Goal: Check status: Check status

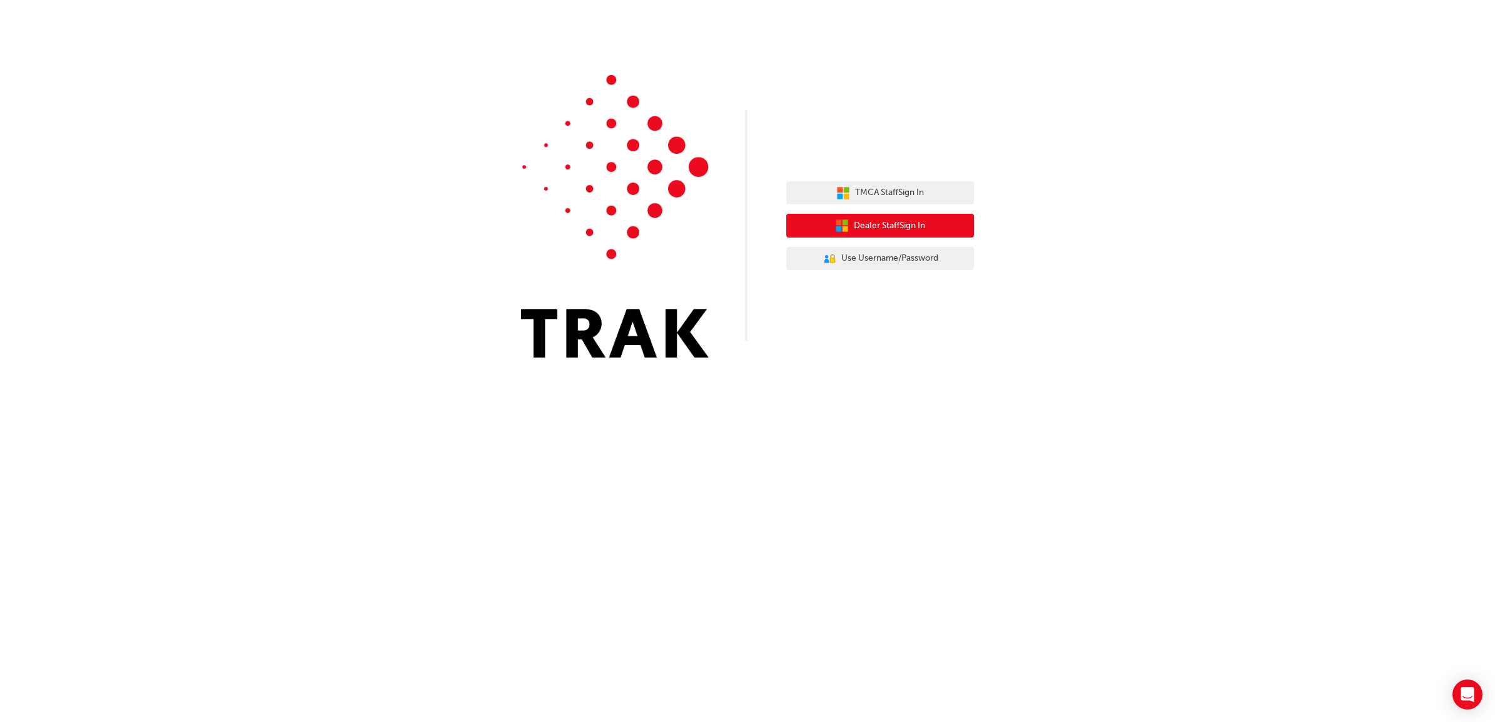
click at [854, 231] on span "Dealer Staff Sign In" at bounding box center [889, 226] width 71 height 14
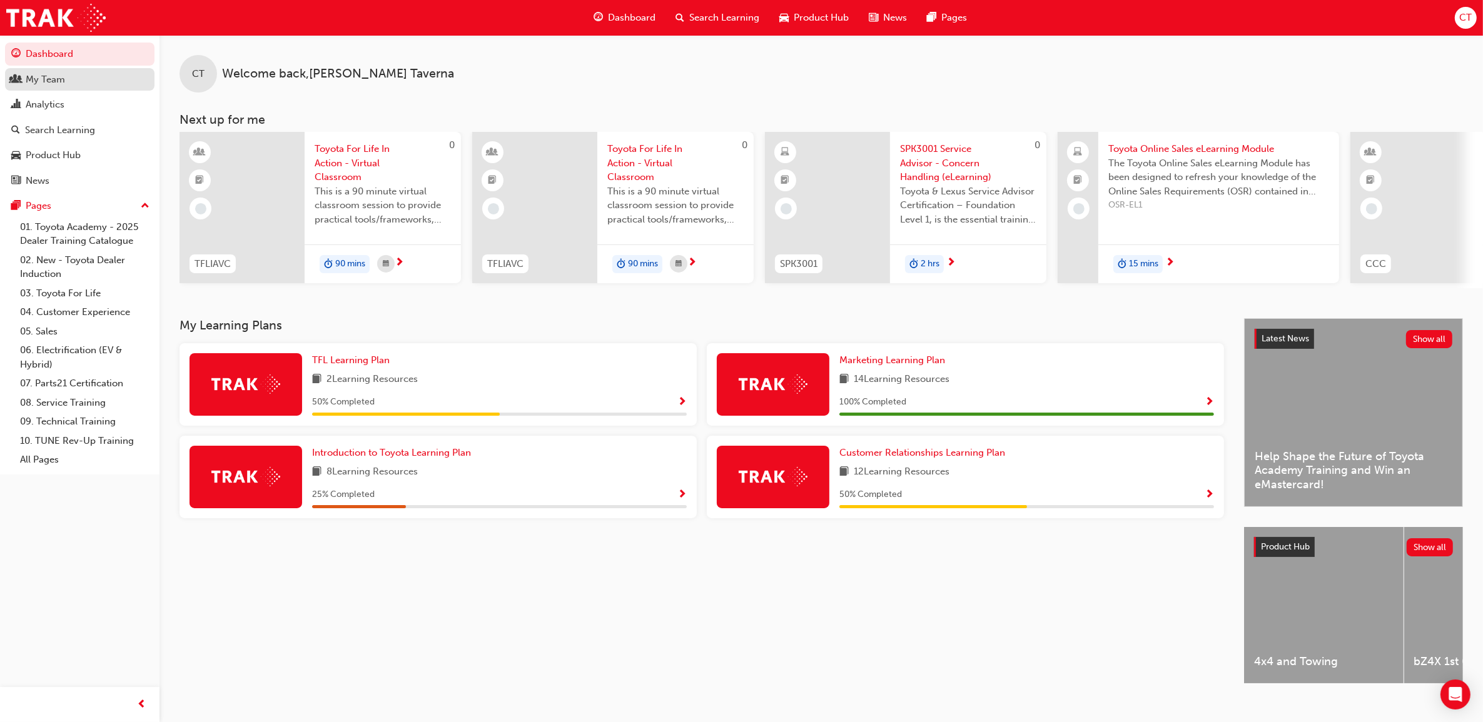
click at [73, 73] on div "My Team" at bounding box center [79, 80] width 137 height 16
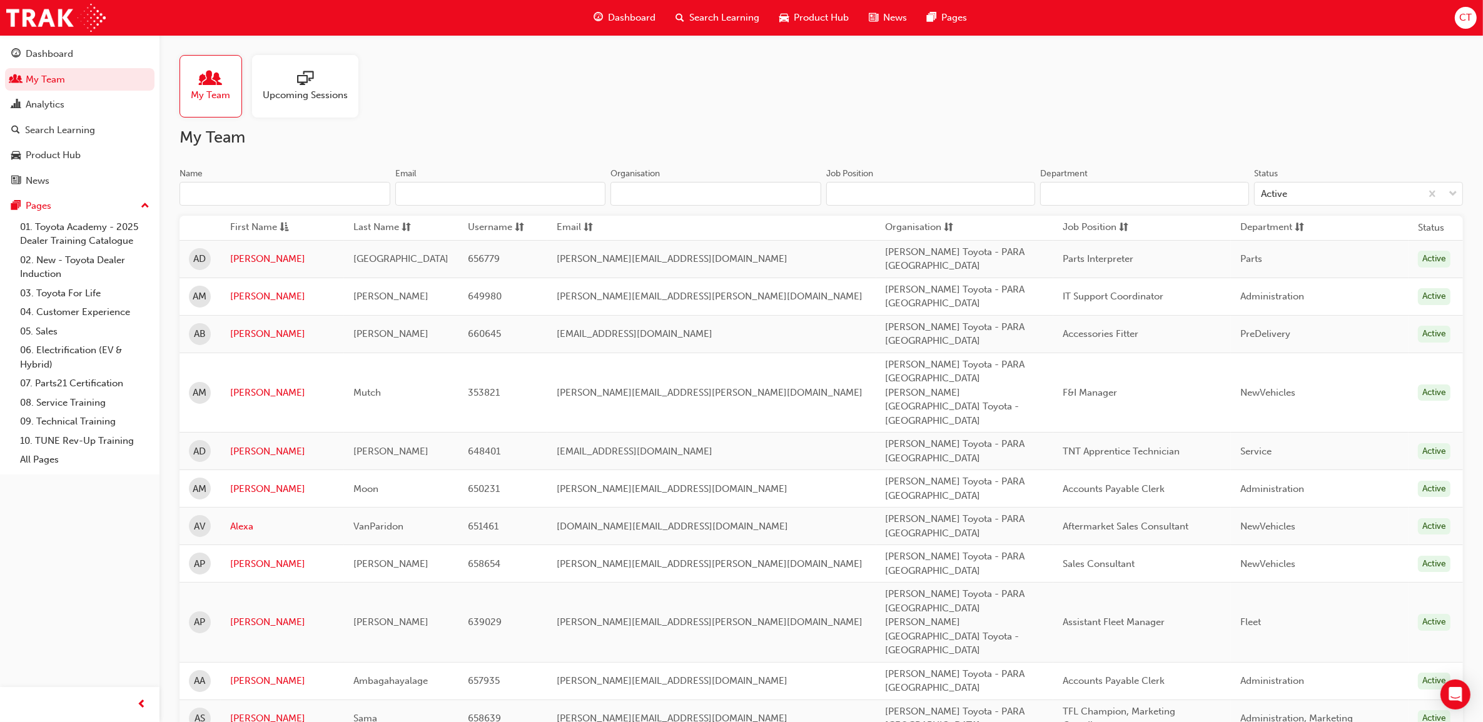
click at [339, 198] on input "Name" at bounding box center [284, 194] width 211 height 24
click at [266, 557] on link "[PERSON_NAME]" at bounding box center [282, 564] width 105 height 14
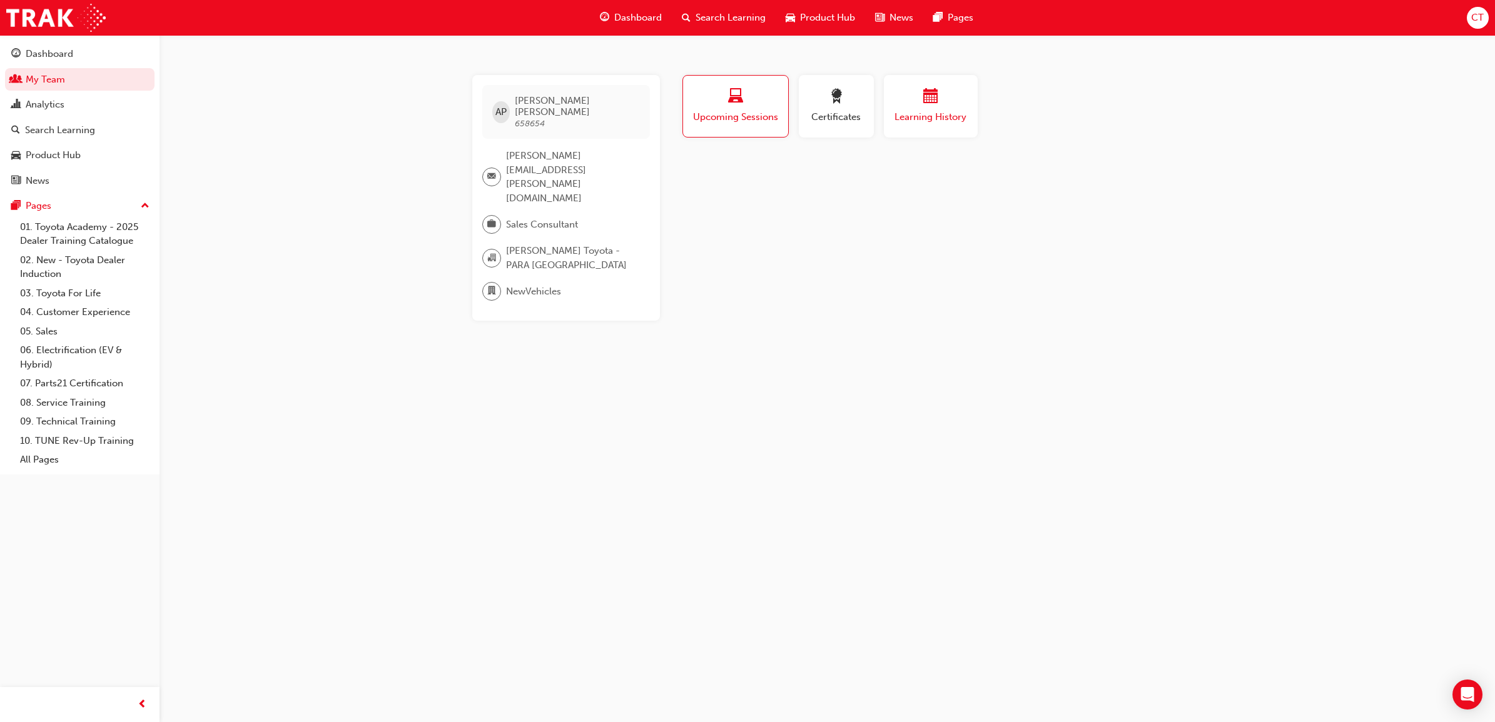
click at [942, 111] on span "Learning History" at bounding box center [930, 117] width 75 height 14
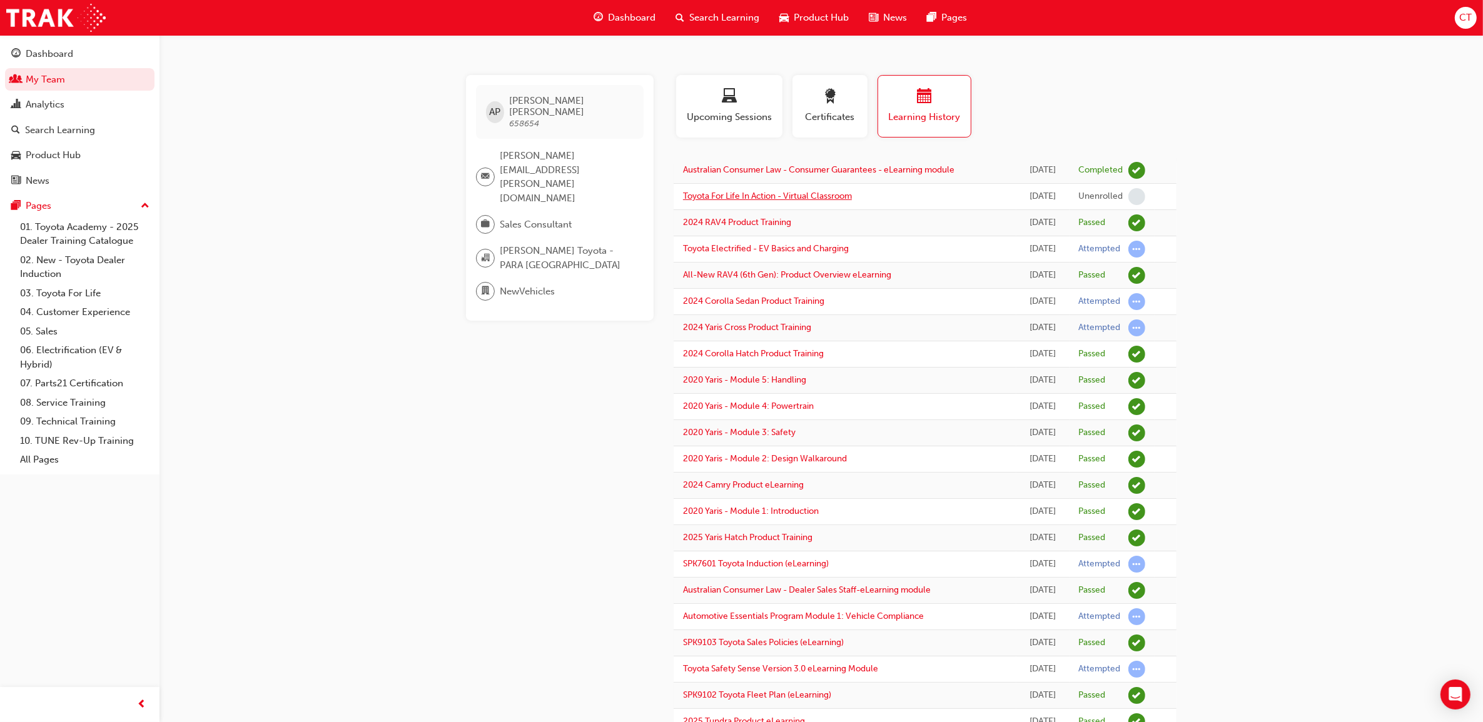
click at [754, 195] on link "Toyota For Life In Action - Virtual Classroom" at bounding box center [767, 196] width 169 height 11
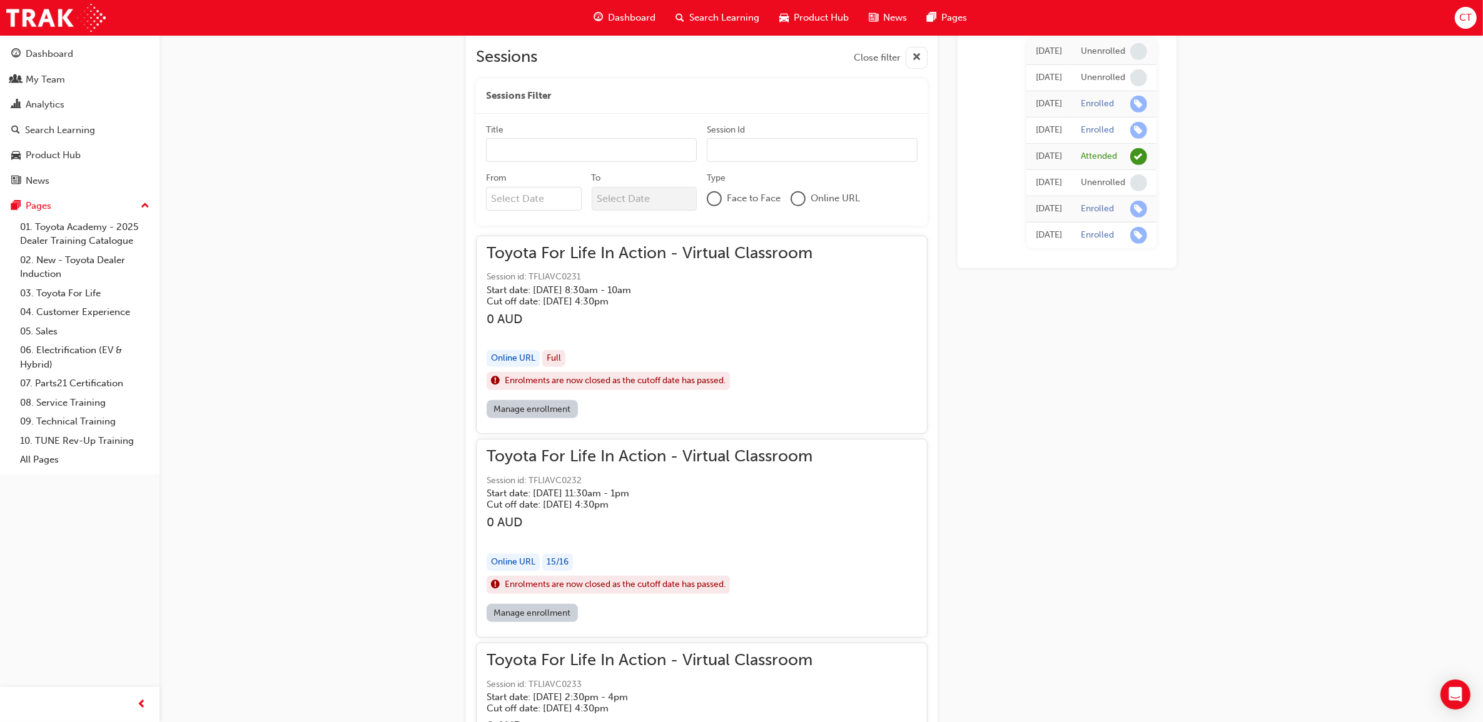
scroll to position [760, 0]
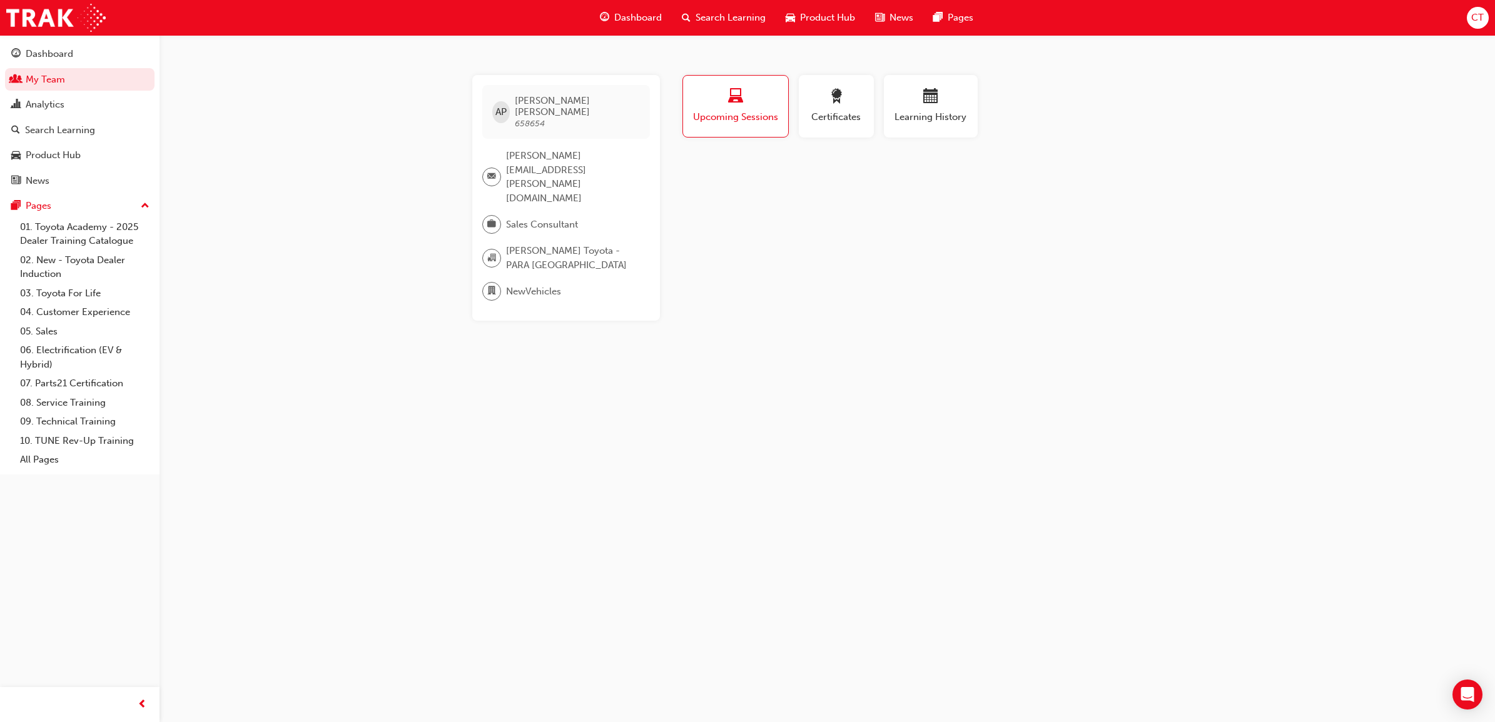
click at [637, 592] on div "AP [PERSON_NAME] 658654 [PERSON_NAME][EMAIL_ADDRESS][PERSON_NAME][DOMAIN_NAME] …" at bounding box center [747, 361] width 1495 height 722
